Goal: Transaction & Acquisition: Purchase product/service

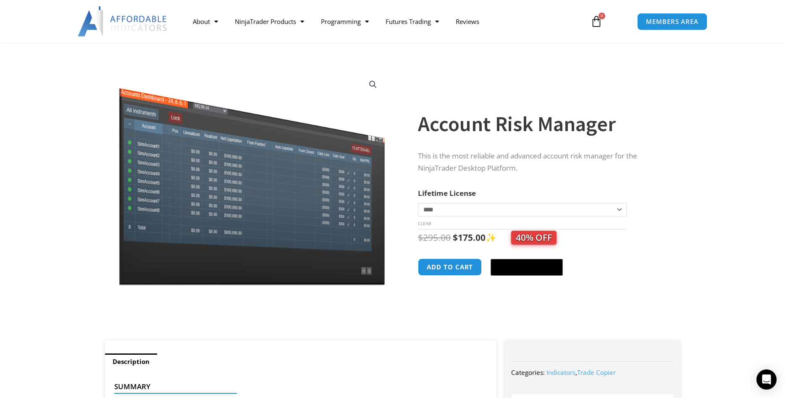
scroll to position [1156, 0]
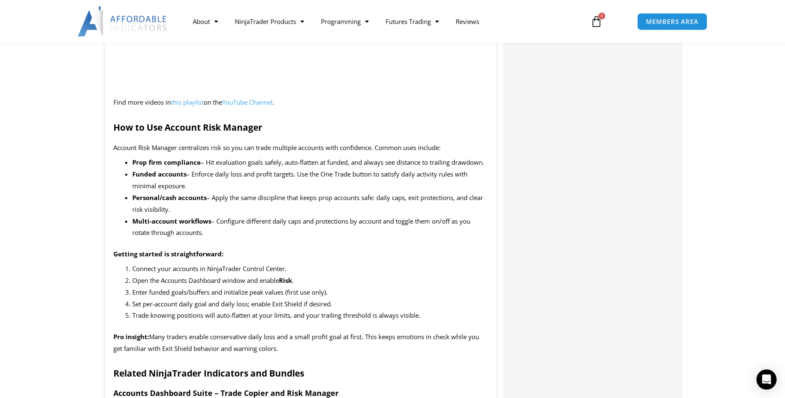
click at [144, 20] on img at bounding box center [123, 21] width 90 height 30
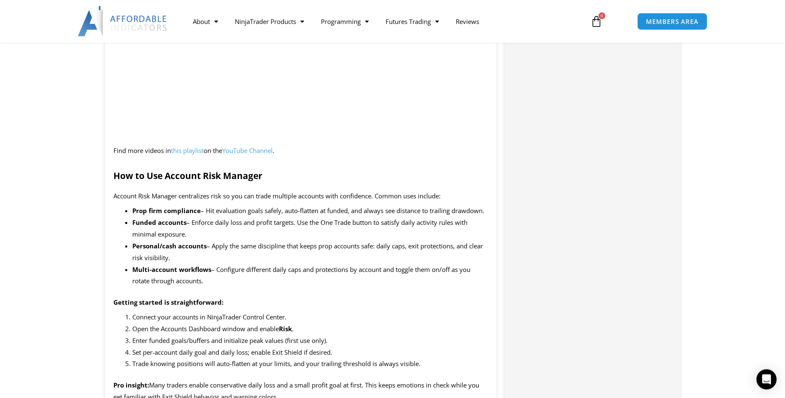
scroll to position [985, 0]
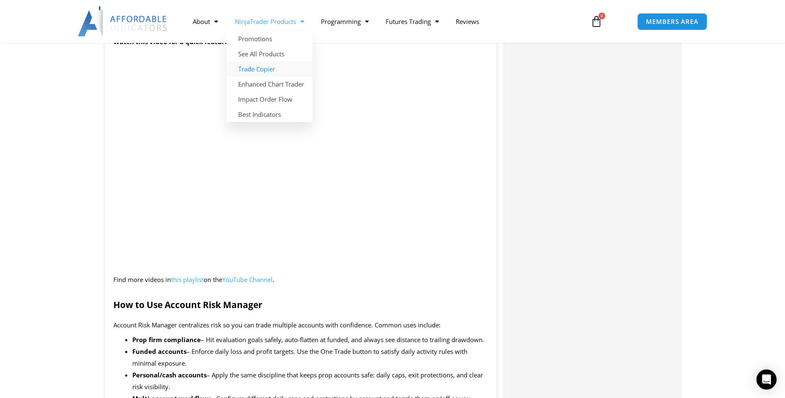
click at [274, 69] on link "Trade Copier" at bounding box center [269, 68] width 86 height 15
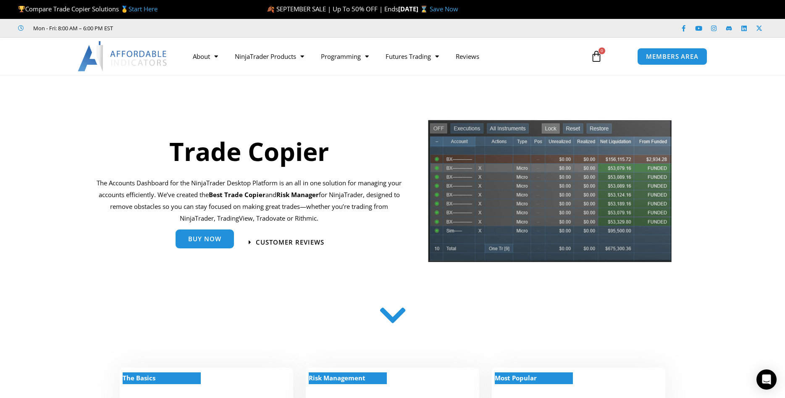
click at [211, 238] on span "Buy Now" at bounding box center [204, 238] width 33 height 6
